Goal: Task Accomplishment & Management: Manage account settings

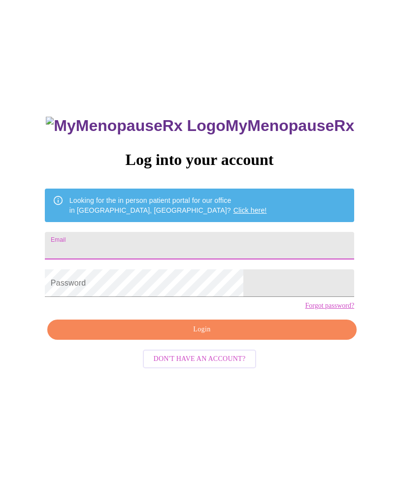
type input "jenclark95624@gmail.com"
type input "[EMAIL_ADDRESS][DOMAIN_NAME]"
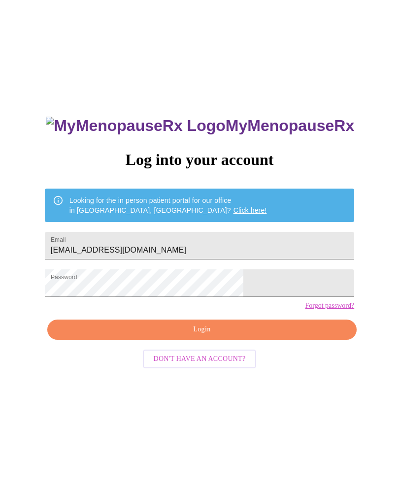
click at [212, 336] on span "Login" at bounding box center [202, 330] width 287 height 12
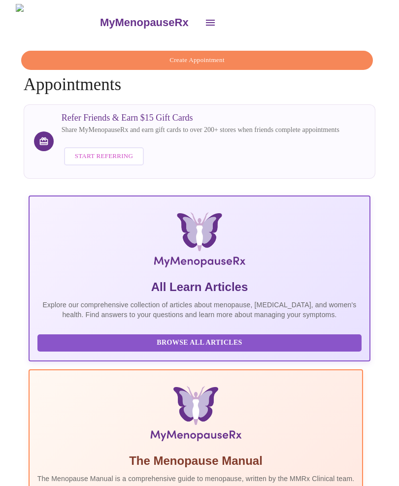
click at [199, 21] on button "open drawer" at bounding box center [211, 23] width 24 height 24
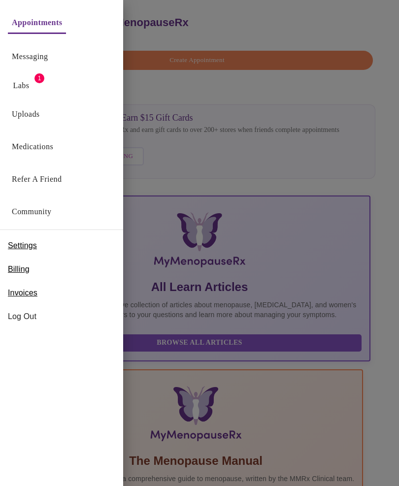
click at [53, 147] on link "Medications" at bounding box center [32, 147] width 41 height 14
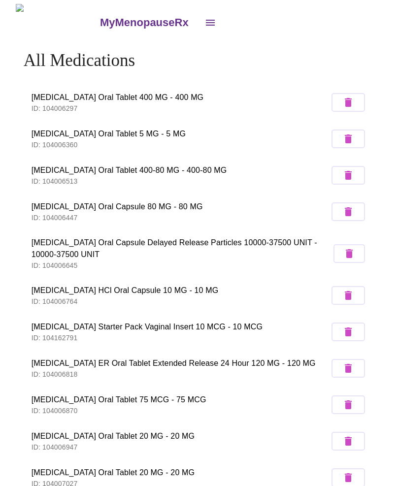
click at [206, 20] on icon "open drawer" at bounding box center [210, 23] width 9 height 6
